Goal: Task Accomplishment & Management: Use online tool/utility

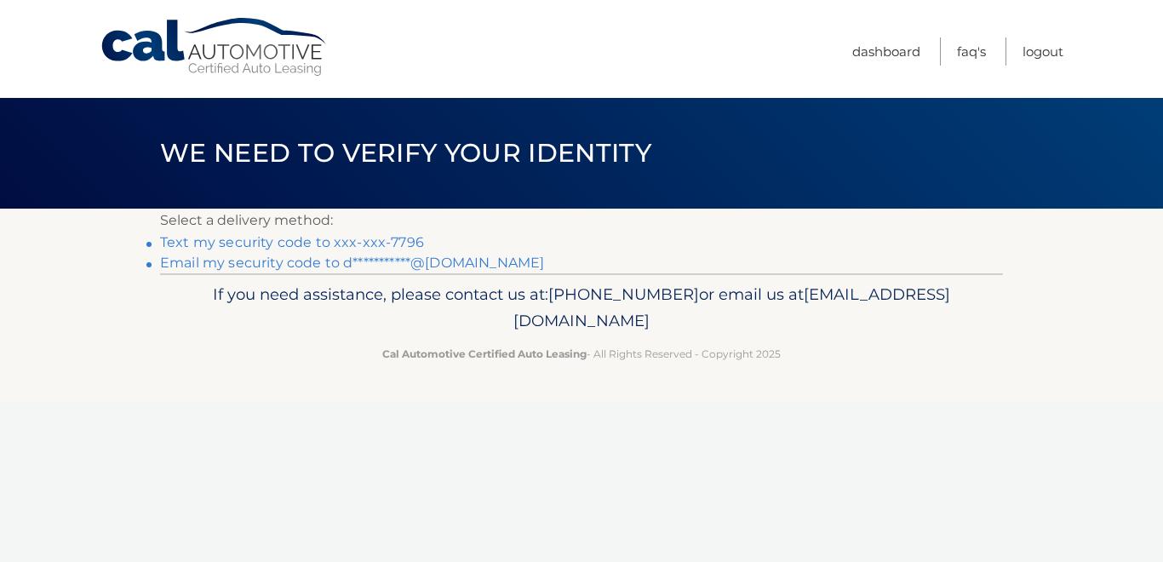
click at [375, 240] on link "Text my security code to xxx-xxx-7796" at bounding box center [292, 242] width 264 height 16
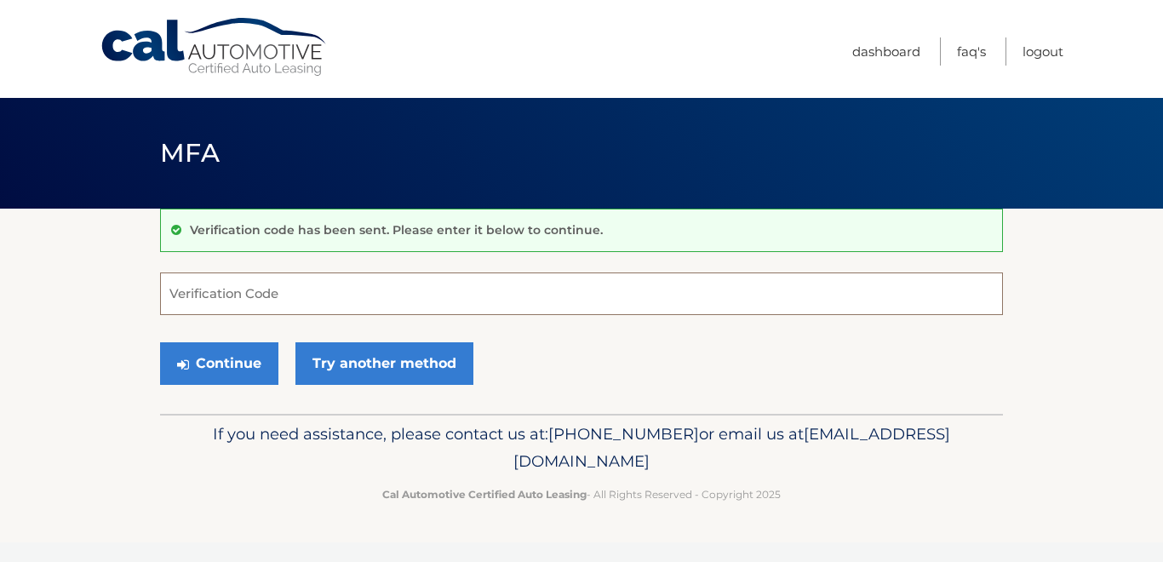
click at [216, 292] on input "Verification Code" at bounding box center [581, 293] width 843 height 43
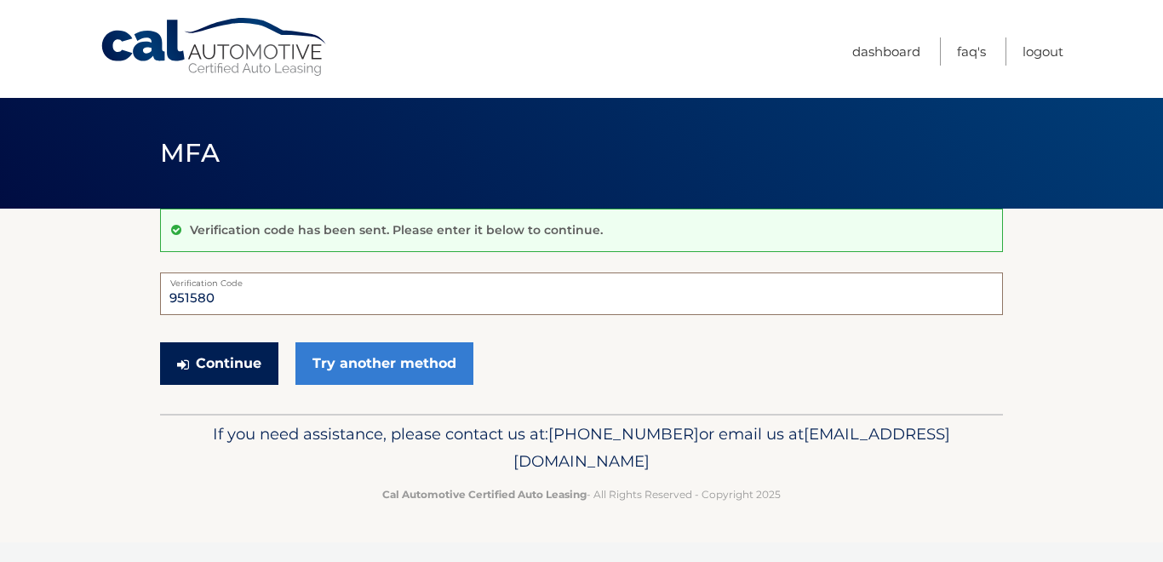
type input "951580"
click at [214, 364] on button "Continue" at bounding box center [219, 363] width 118 height 43
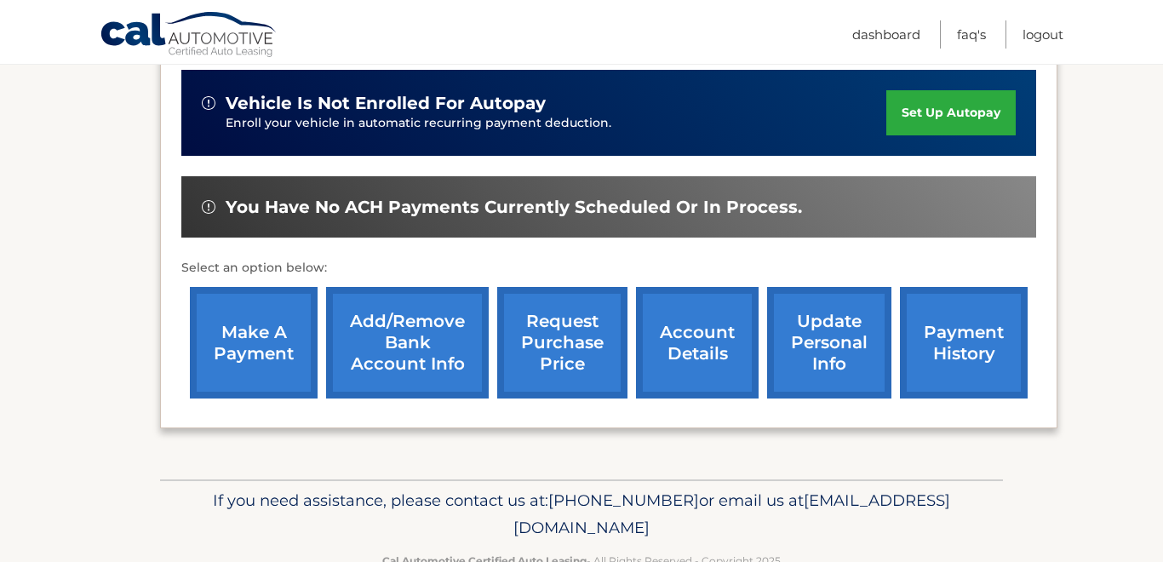
scroll to position [430, 0]
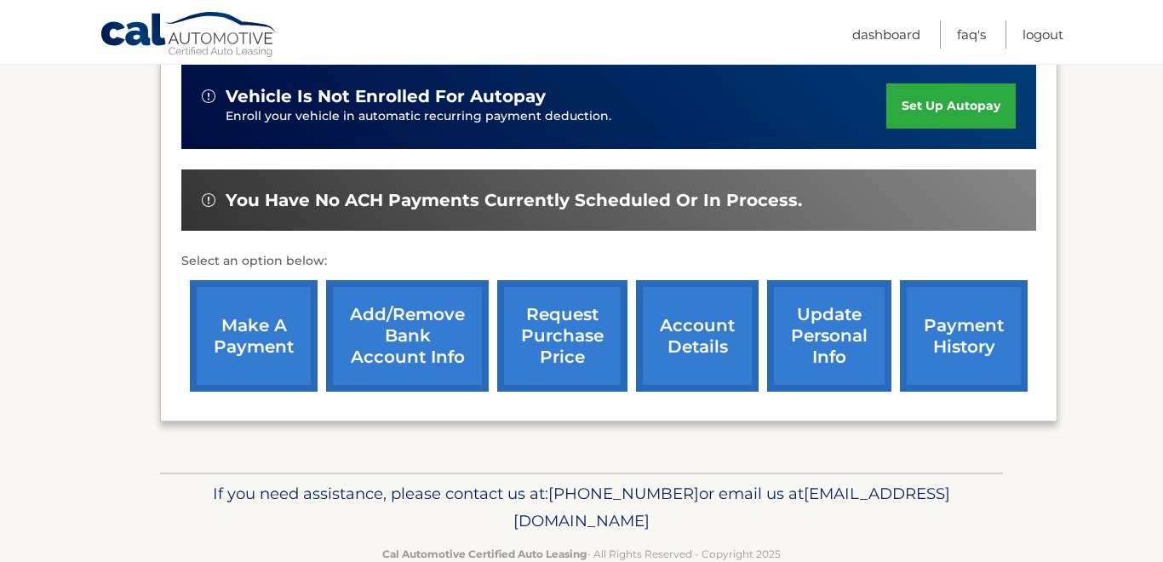
click at [246, 341] on link "make a payment" at bounding box center [254, 336] width 128 height 112
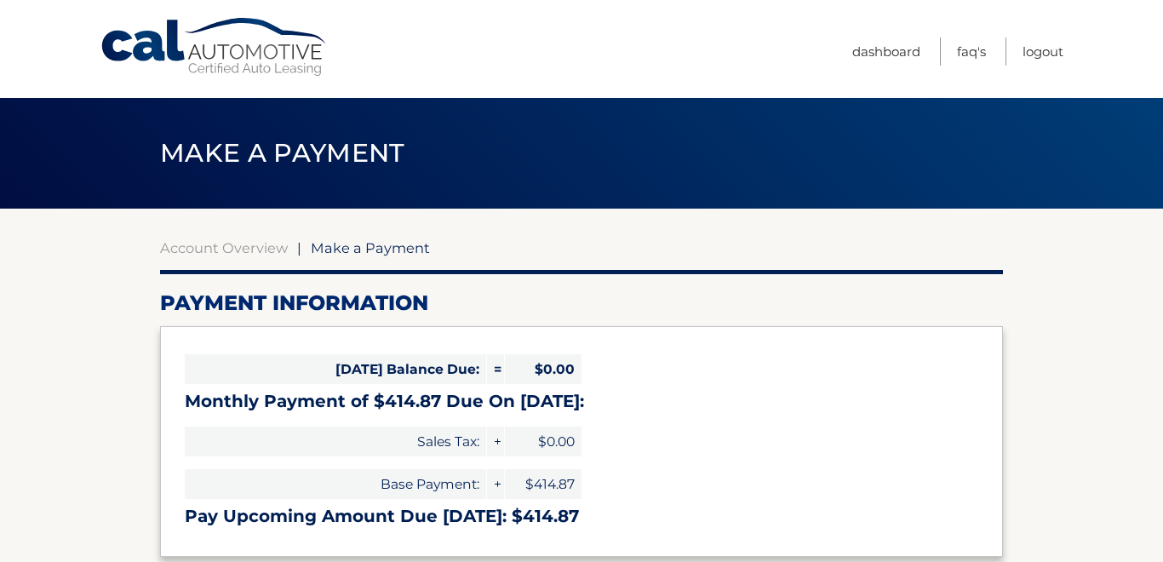
select select "ZWM0N2YxNzktNTYzMi00NjM5LWFkYjgtMzU2NmQ1N2EyNWE5"
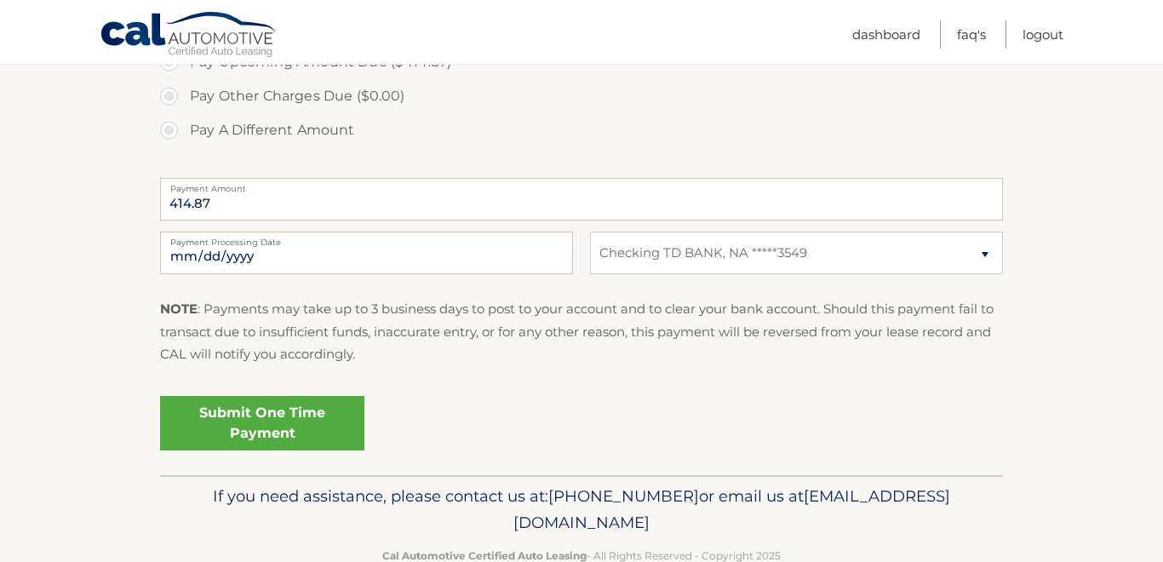
scroll to position [655, 0]
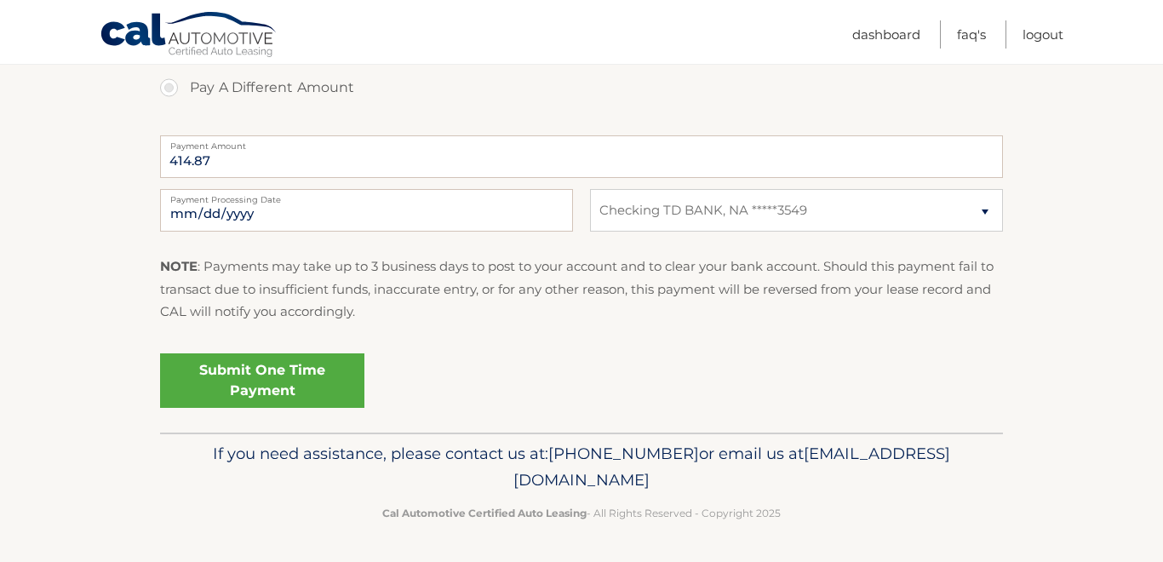
click at [248, 370] on link "Submit One Time Payment" at bounding box center [262, 380] width 204 height 54
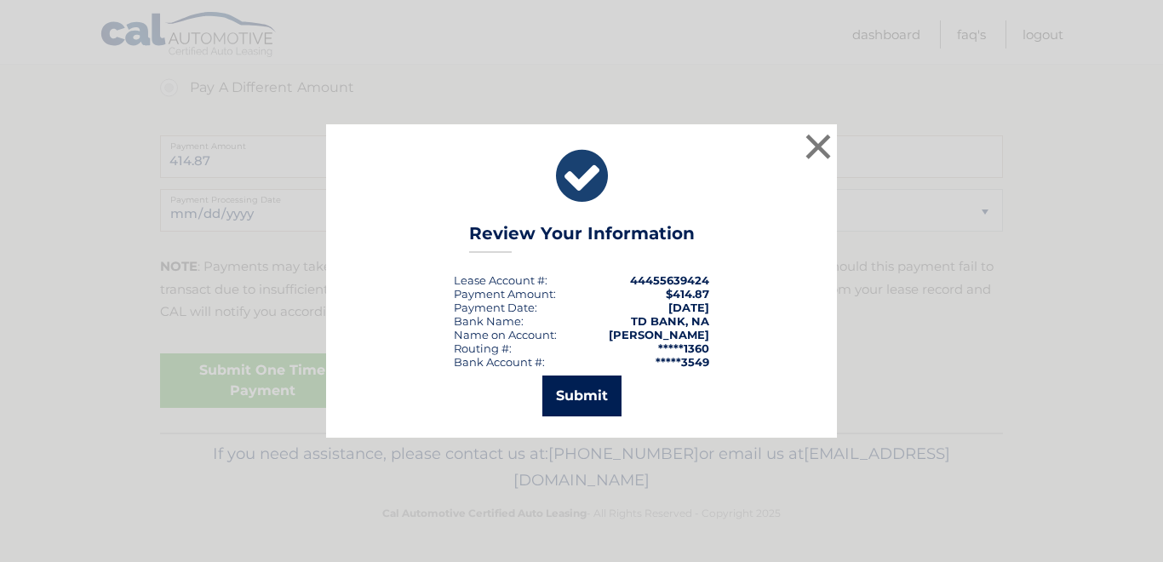
click at [592, 392] on button "Submit" at bounding box center [581, 396] width 79 height 41
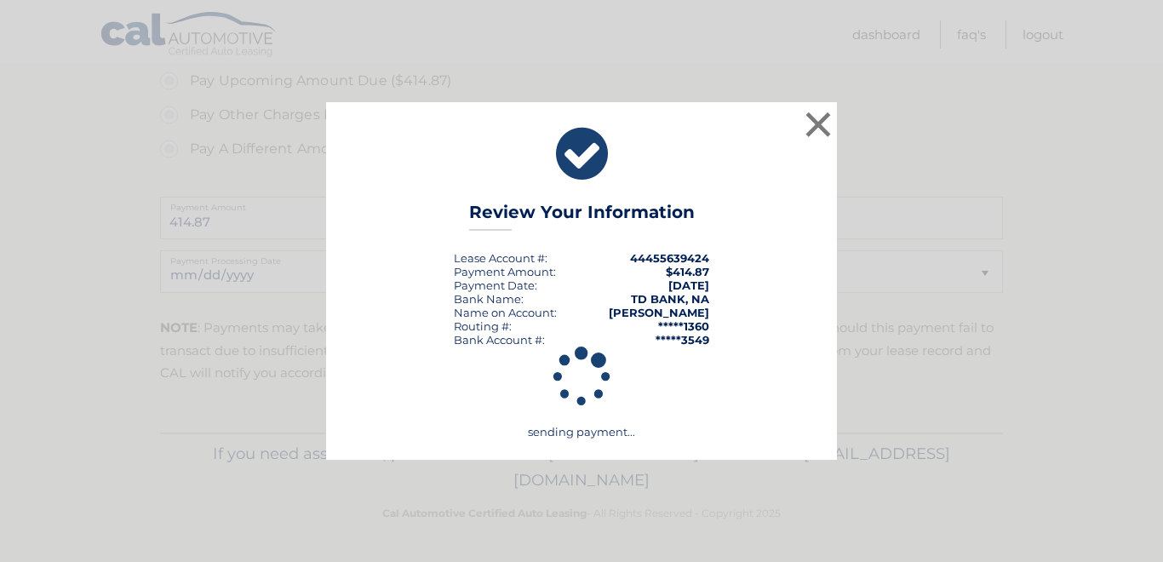
scroll to position [594, 0]
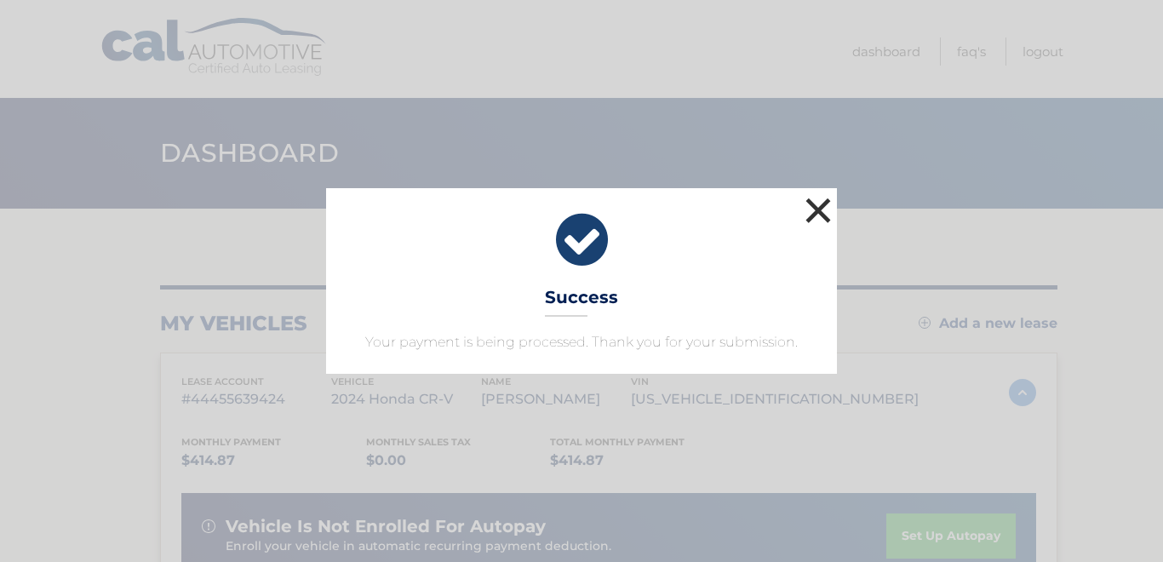
click at [817, 210] on button "×" at bounding box center [818, 210] width 34 height 34
